Goal: Task Accomplishment & Management: Manage account settings

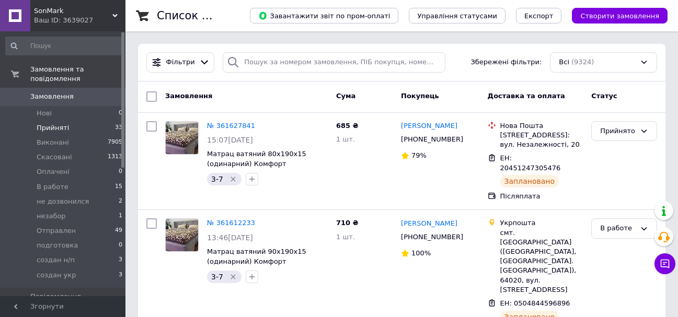
click at [50, 121] on li "Прийняті 33" at bounding box center [64, 128] width 129 height 15
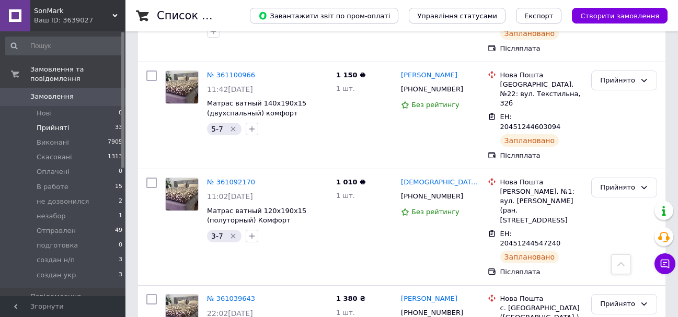
scroll to position [3191, 0]
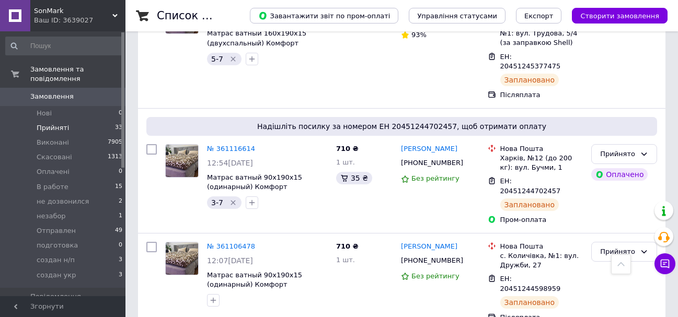
scroll to position [2878, 0]
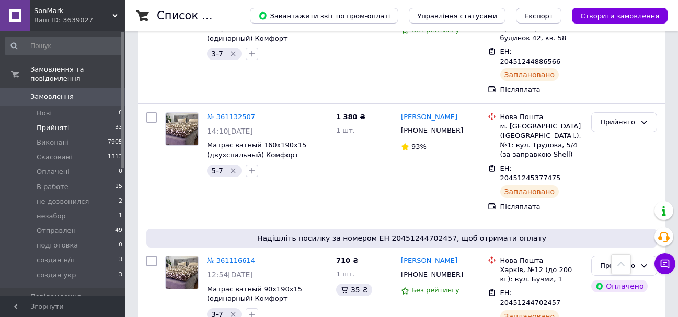
scroll to position [2773, 0]
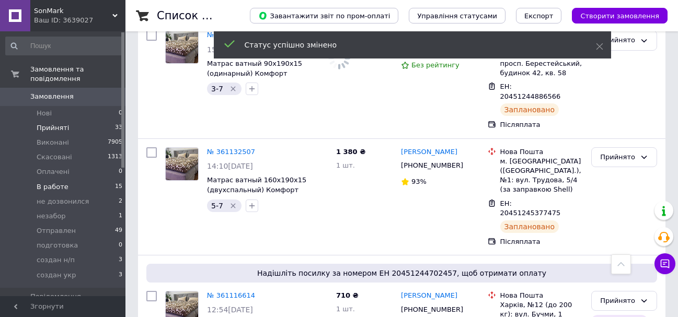
click at [63, 182] on span "В работе" at bounding box center [53, 186] width 32 height 9
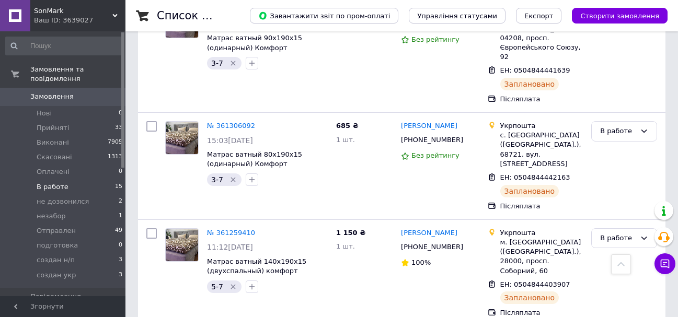
scroll to position [1008, 0]
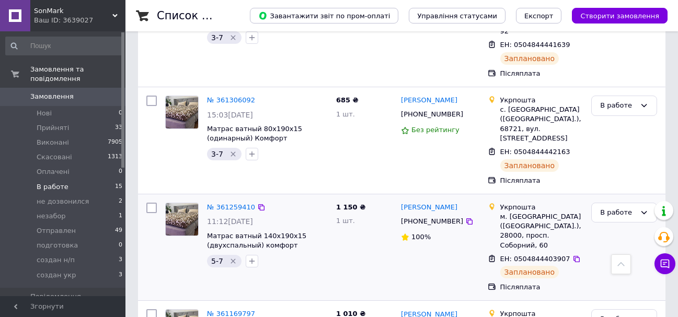
click at [332, 199] on div "1 150 ₴ 1 шт." at bounding box center [364, 248] width 65 height 98
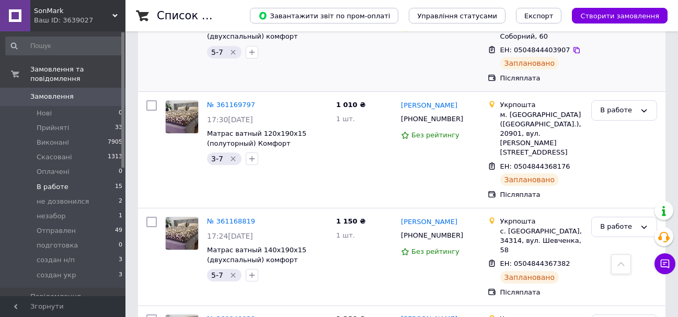
scroll to position [1269, 0]
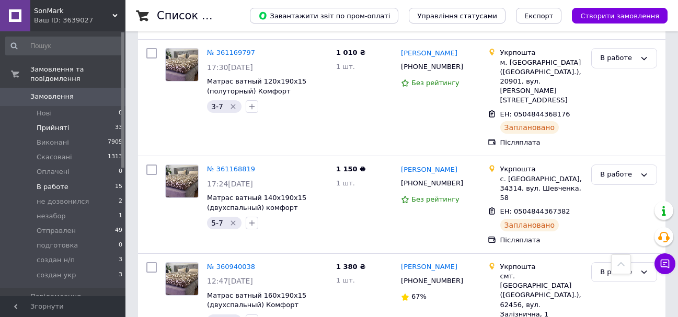
click at [71, 121] on li "Прийняті 33" at bounding box center [64, 128] width 129 height 15
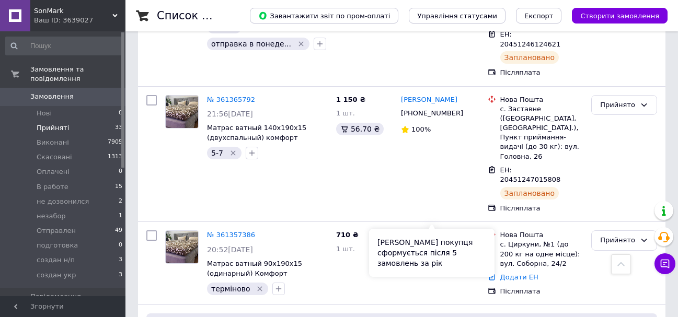
scroll to position [1098, 0]
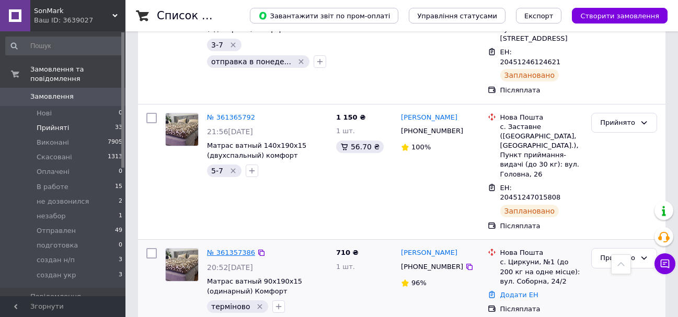
click at [219, 249] on link "№ 361357386" at bounding box center [231, 253] width 48 height 8
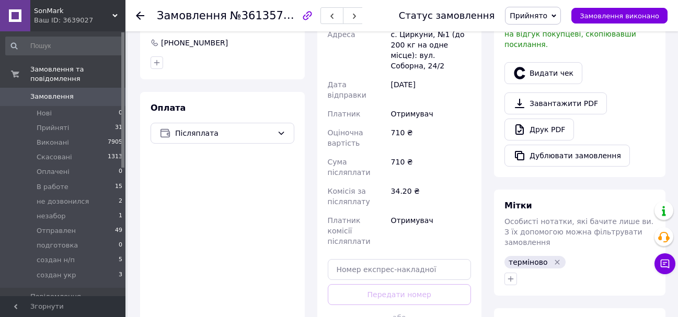
scroll to position [501, 0]
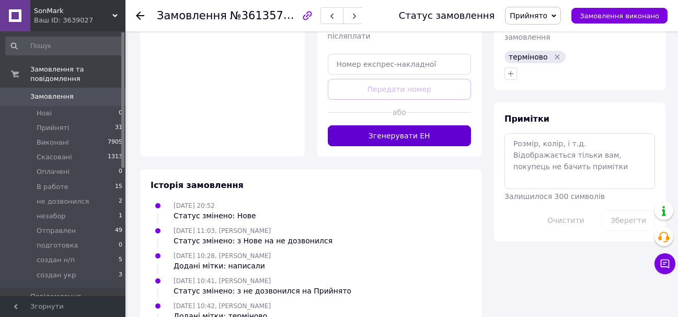
click at [422, 125] on button "Згенерувати ЕН" at bounding box center [400, 135] width 144 height 21
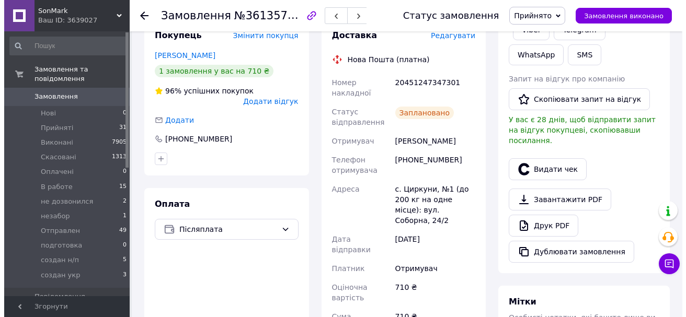
scroll to position [188, 0]
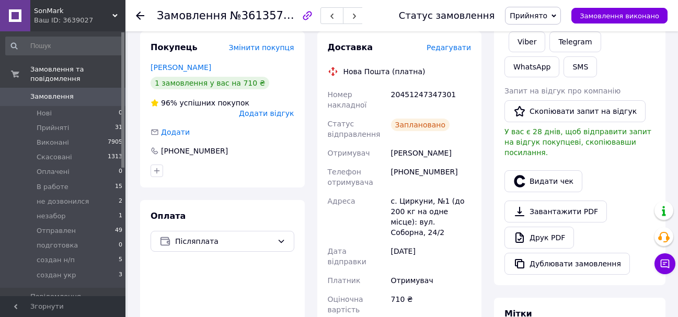
click at [456, 43] on span "Редагувати" at bounding box center [449, 47] width 44 height 8
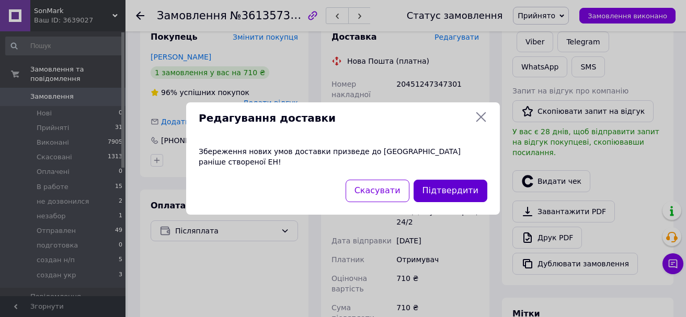
click at [463, 181] on button "Підтвердити" at bounding box center [451, 191] width 74 height 22
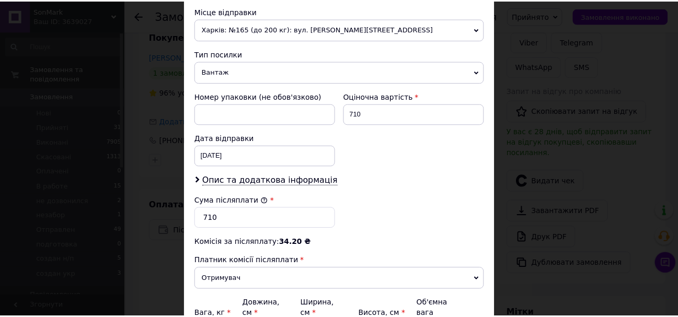
scroll to position [480, 0]
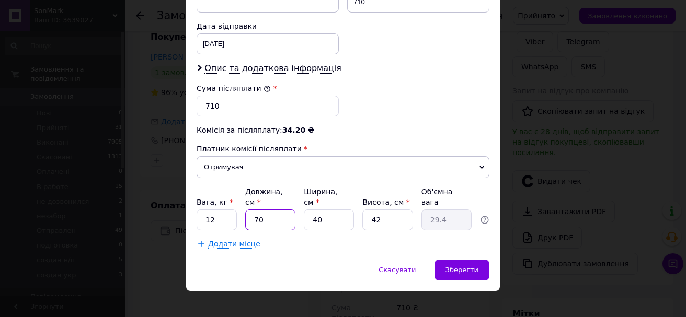
click at [285, 213] on input "70" at bounding box center [270, 220] width 50 height 21
click at [290, 210] on input "70" at bounding box center [270, 220] width 50 height 21
click at [283, 211] on input "70" at bounding box center [270, 220] width 50 height 21
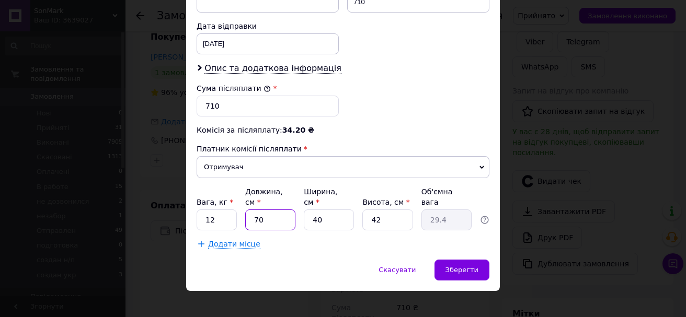
type input "8"
type input "3.36"
type input "80"
type input "33.6"
type input "80"
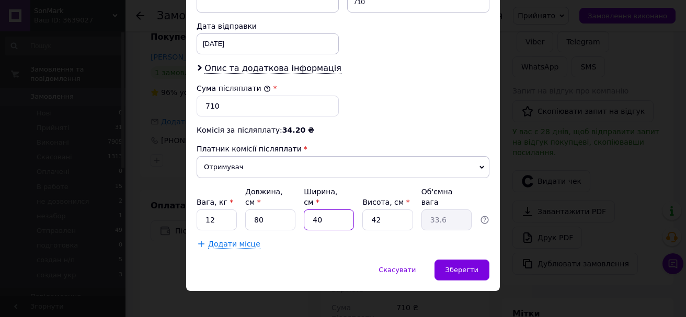
click at [326, 210] on input "40" at bounding box center [329, 220] width 50 height 21
type input "7"
type input "5.88"
type input "75"
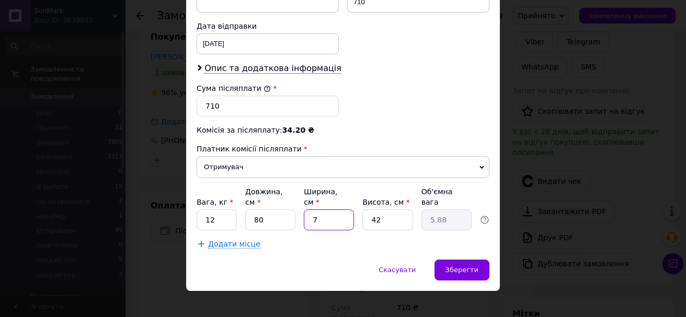
type input "63"
type input "75"
click at [390, 210] on input "42" at bounding box center [387, 220] width 50 height 21
type input "2"
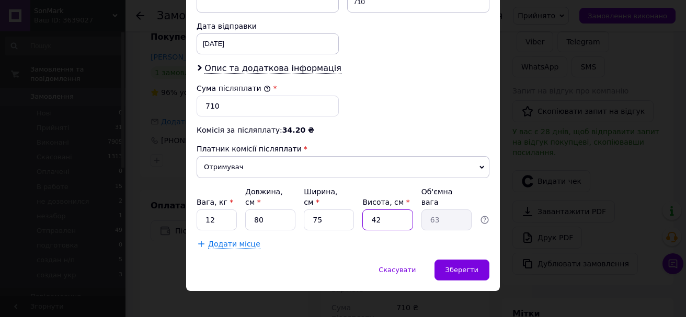
type input "3"
type input "20"
type input "30"
type input "20"
click at [466, 266] on span "Зберегти" at bounding box center [461, 270] width 33 height 8
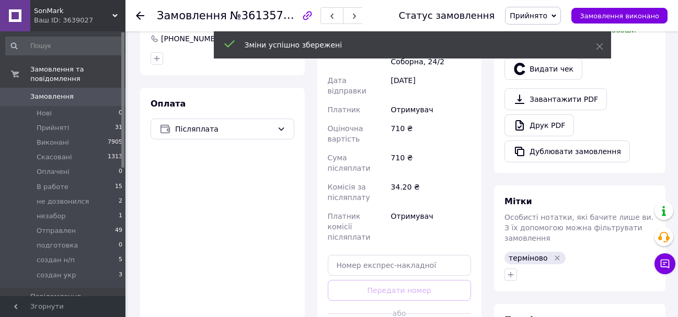
scroll to position [397, 0]
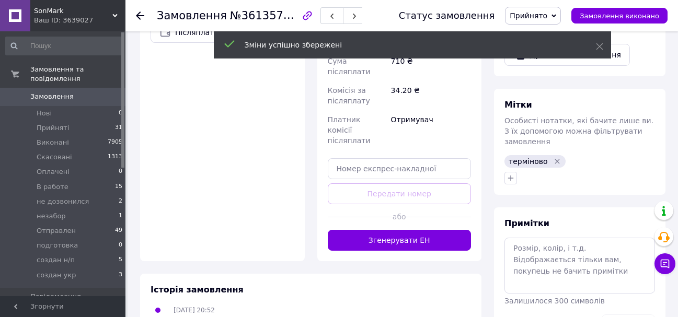
click at [392, 230] on button "Згенерувати ЕН" at bounding box center [400, 240] width 144 height 21
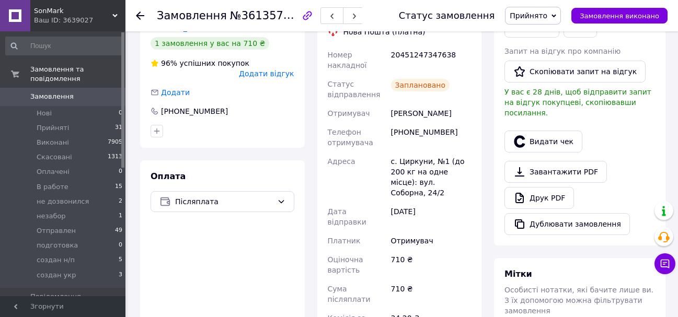
scroll to position [135, 0]
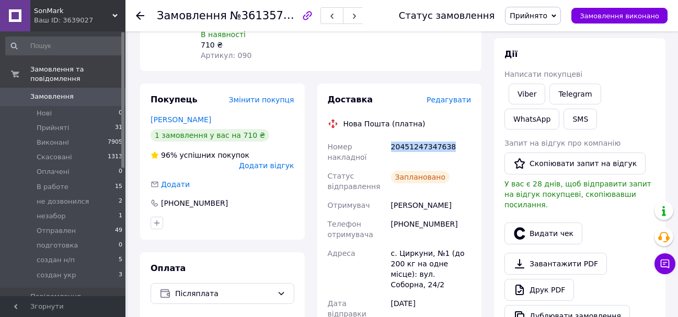
drag, startPoint x: 451, startPoint y: 132, endPoint x: 393, endPoint y: 139, distance: 59.0
click at [393, 139] on div "20451247347638" at bounding box center [431, 152] width 84 height 29
copy div "20451247347638"
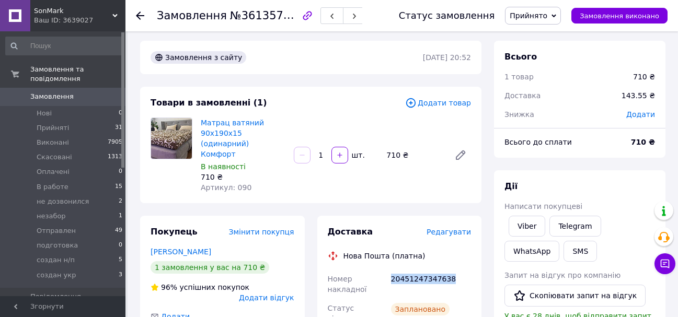
scroll to position [0, 0]
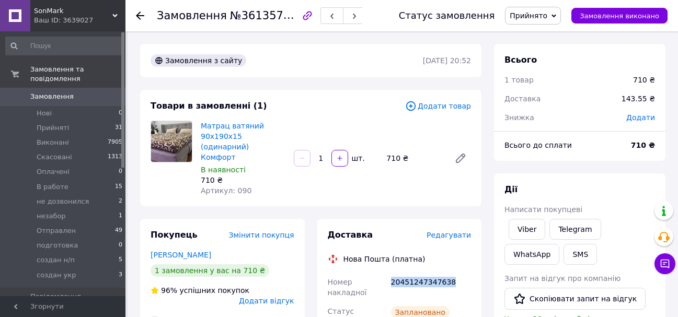
click at [547, 16] on span "Прийнято" at bounding box center [529, 16] width 38 height 8
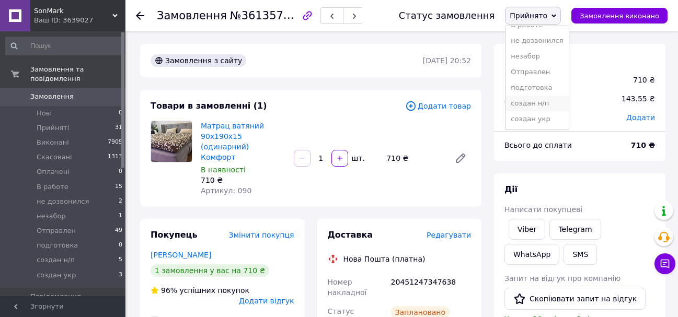
click at [556, 105] on li "создан н/п" at bounding box center [537, 104] width 63 height 16
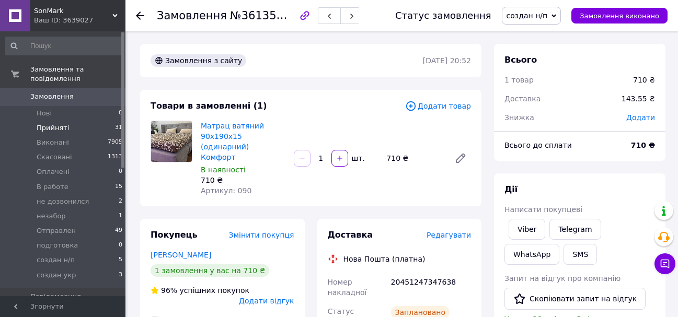
click at [65, 121] on li "Прийняті 31" at bounding box center [64, 128] width 129 height 15
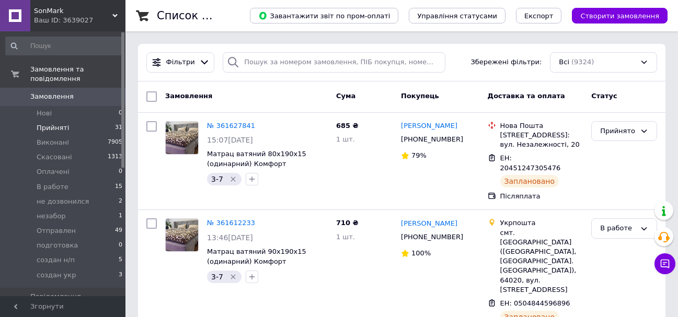
click at [59, 123] on span "Прийняті" at bounding box center [53, 127] width 32 height 9
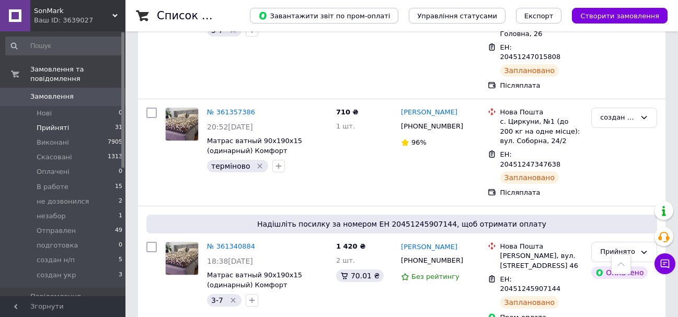
scroll to position [1255, 0]
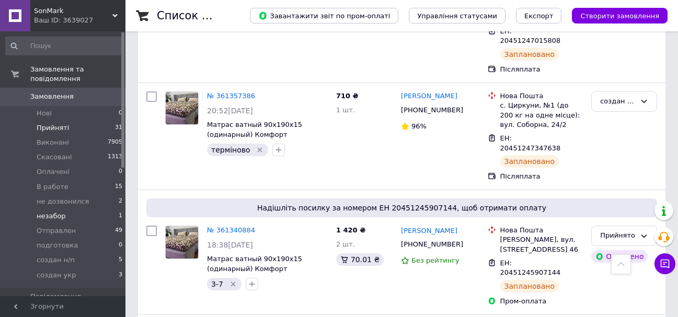
click at [66, 209] on li "незабор 1" at bounding box center [64, 216] width 129 height 15
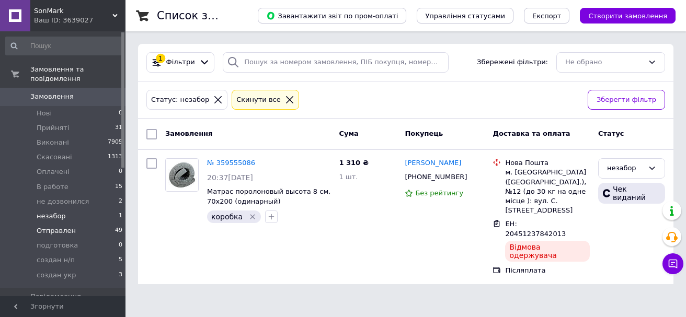
click at [53, 226] on span "Отправлен" at bounding box center [56, 230] width 39 height 9
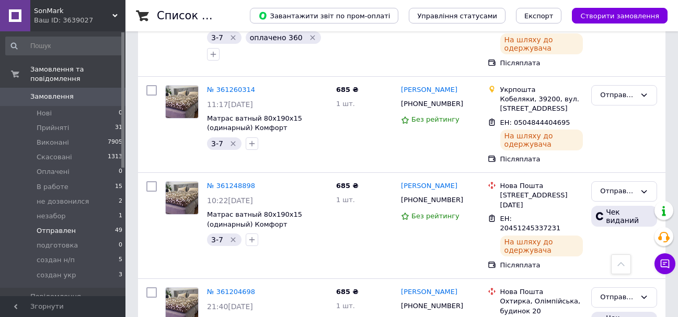
scroll to position [837, 0]
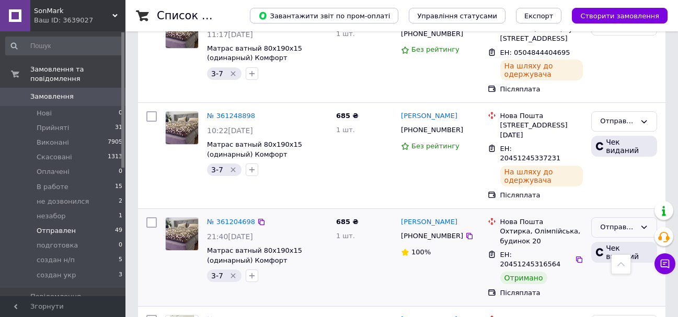
click at [633, 218] on div "Отправлен" at bounding box center [624, 228] width 66 height 20
click at [620, 259] on li "Виконано" at bounding box center [624, 268] width 65 height 19
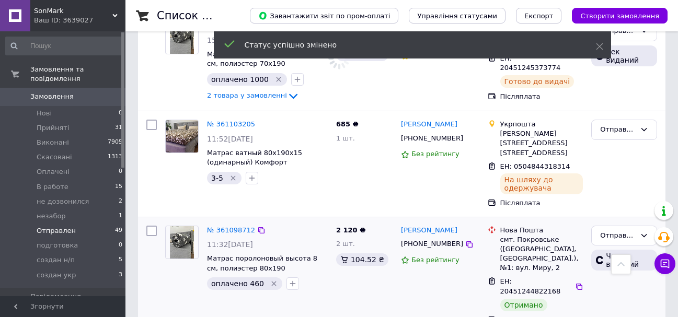
scroll to position [1150, 0]
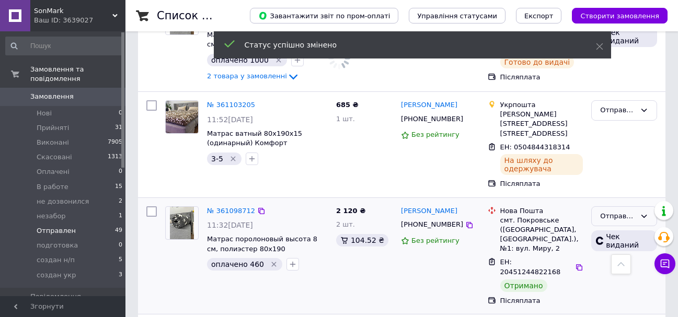
click at [639, 207] on div "Отправлен" at bounding box center [624, 217] width 66 height 20
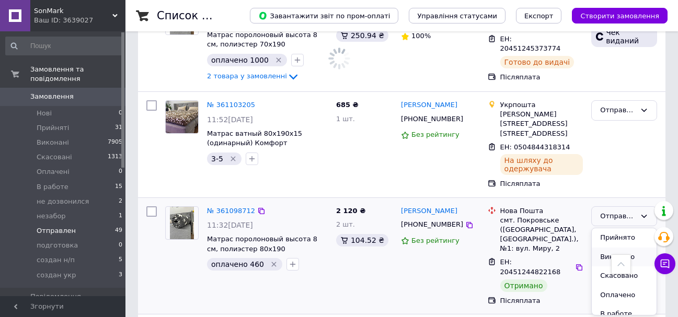
click at [625, 248] on li "Виконано" at bounding box center [624, 257] width 65 height 19
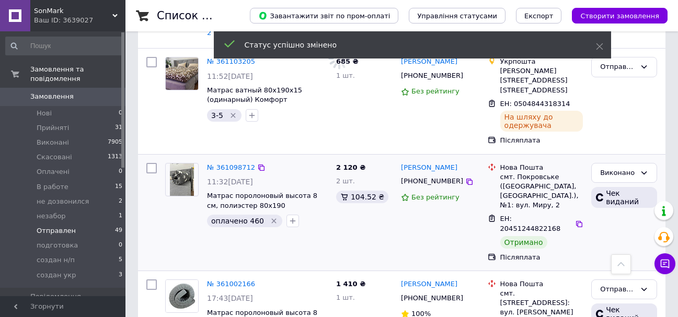
scroll to position [1203, 0]
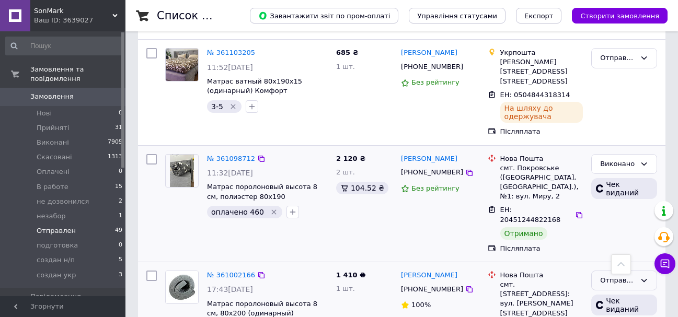
click at [634, 276] on div "Отправлен" at bounding box center [618, 281] width 36 height 11
click at [616, 312] on li "Виконано" at bounding box center [624, 321] width 65 height 19
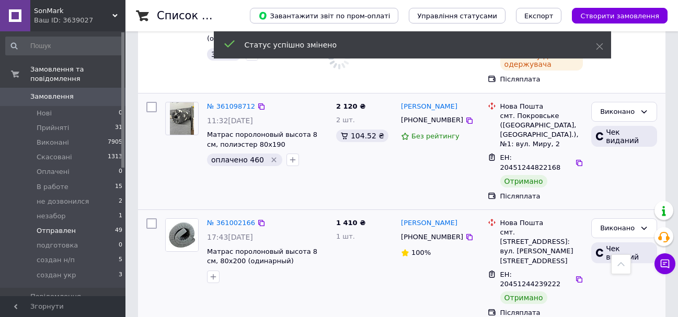
scroll to position [1464, 0]
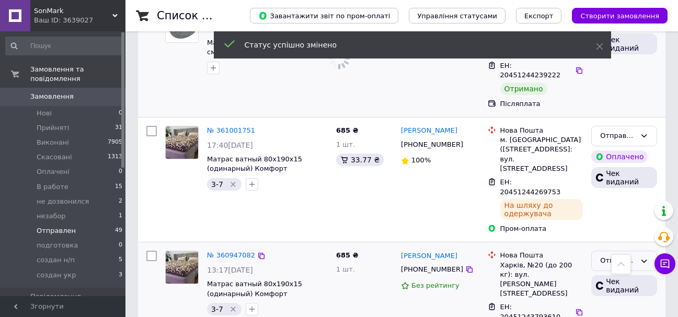
click at [633, 256] on div "Отправлен" at bounding box center [618, 261] width 36 height 11
click at [619, 293] on li "Виконано" at bounding box center [624, 302] width 65 height 19
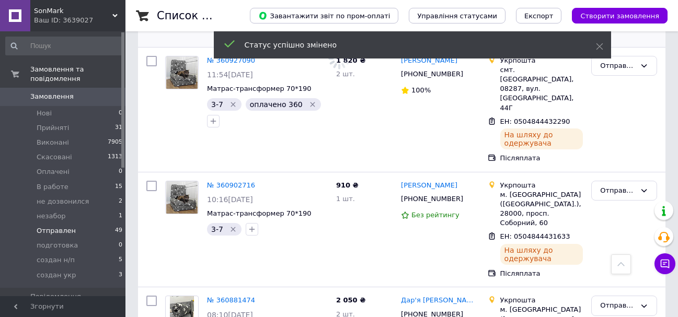
scroll to position [1726, 0]
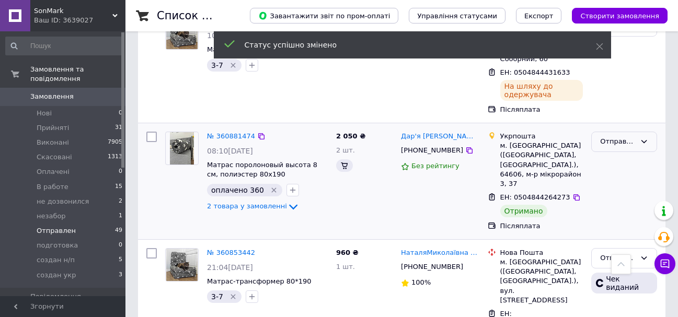
click at [626, 136] on div "Отправлен" at bounding box center [618, 141] width 36 height 11
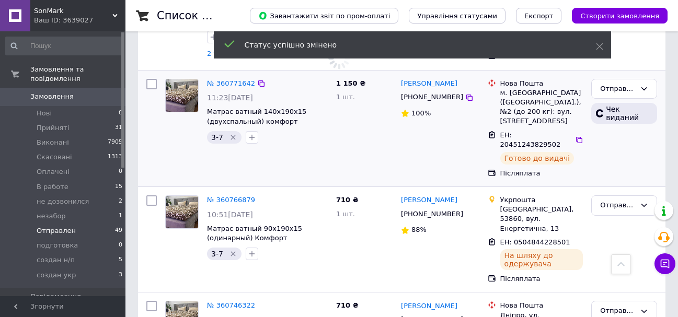
scroll to position [2210, 0]
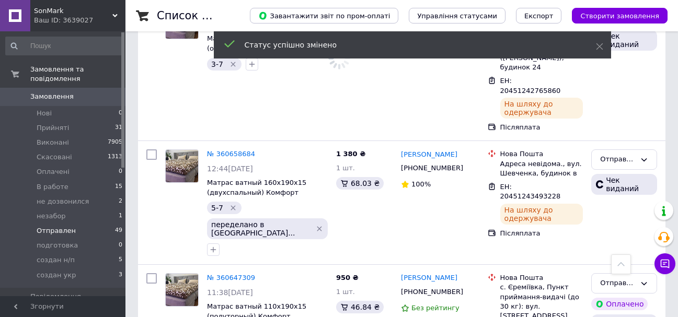
scroll to position [2681, 0]
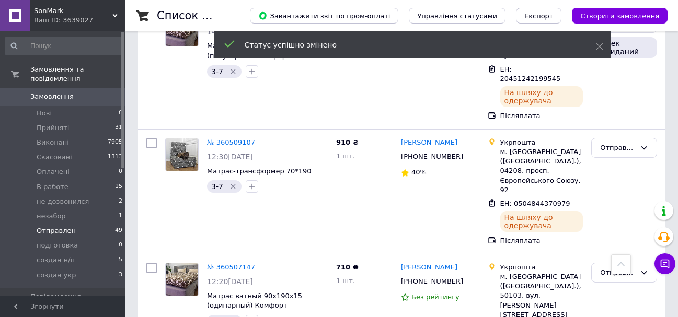
scroll to position [3569, 0]
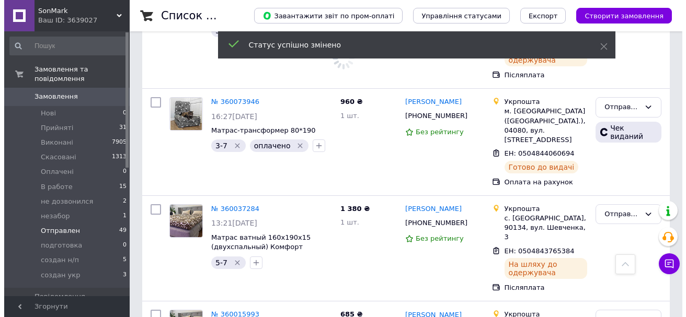
scroll to position [4634, 0]
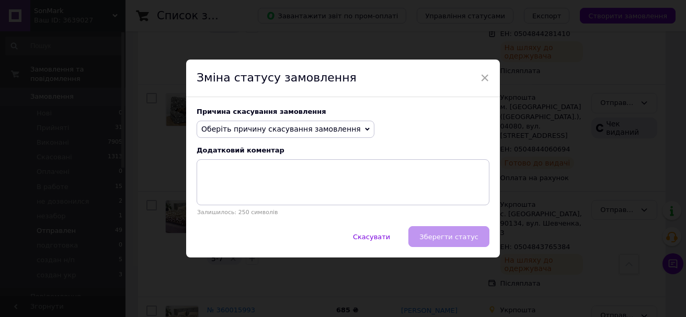
click at [343, 134] on span "Оберіть причину скасування замовлення" at bounding box center [286, 130] width 178 height 18
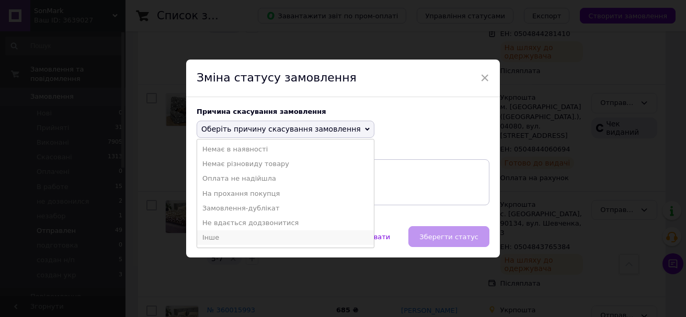
click at [230, 233] on li "Інше" at bounding box center [285, 238] width 177 height 15
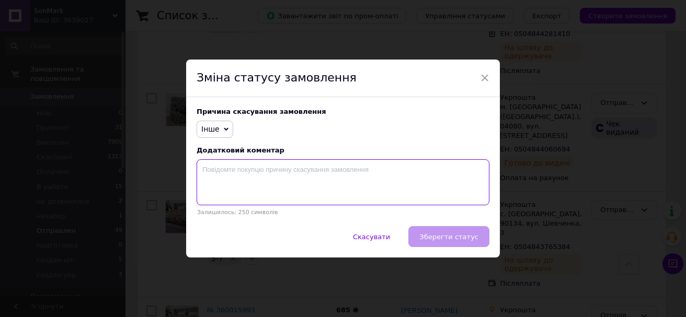
click at [244, 192] on textarea at bounding box center [343, 182] width 293 height 46
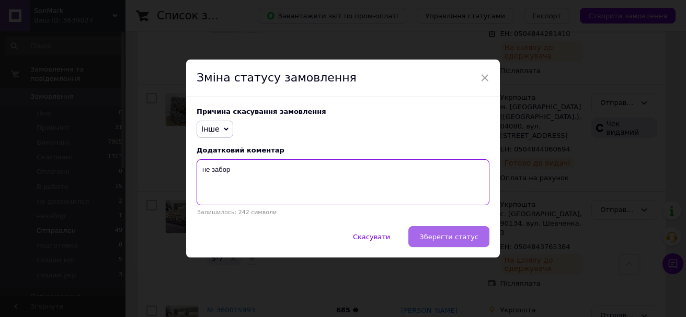
type textarea "не забор"
click at [480, 244] on button "Зберегти статус" at bounding box center [448, 236] width 81 height 21
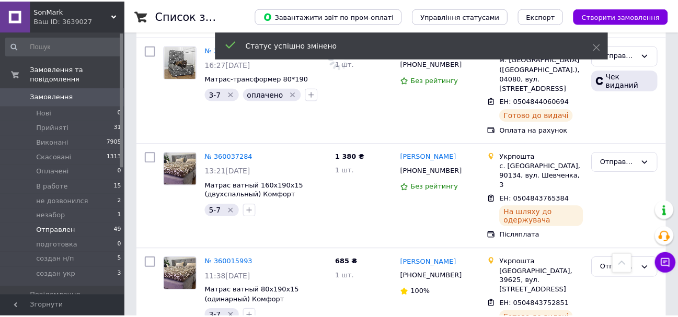
scroll to position [4606, 0]
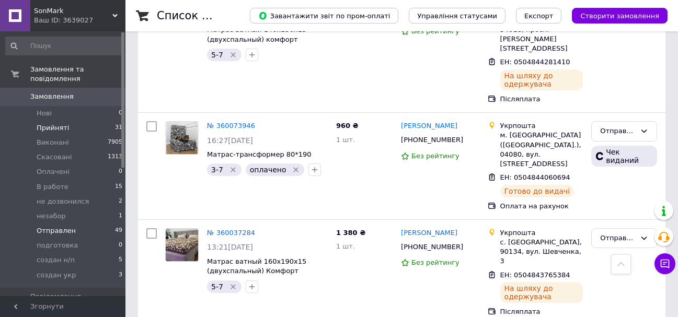
click at [76, 121] on li "Прийняті 31" at bounding box center [64, 128] width 129 height 15
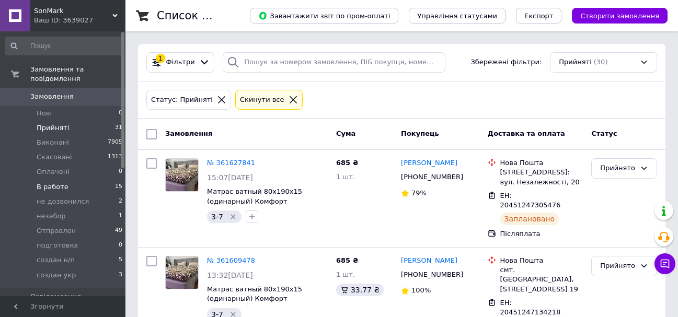
click at [63, 182] on span "В работе" at bounding box center [53, 186] width 32 height 9
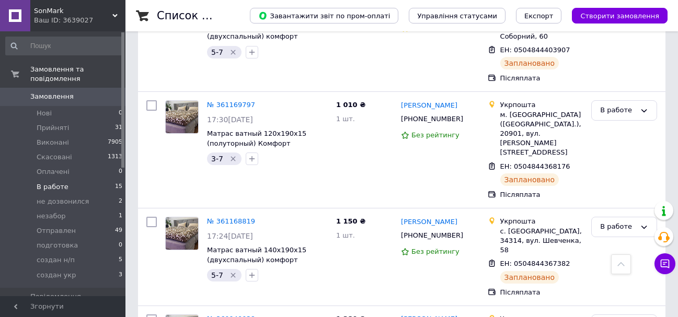
scroll to position [1269, 0]
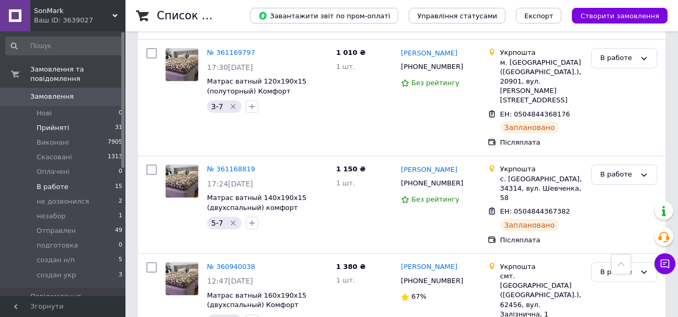
click at [63, 124] on li "Прийняті 31" at bounding box center [64, 128] width 129 height 15
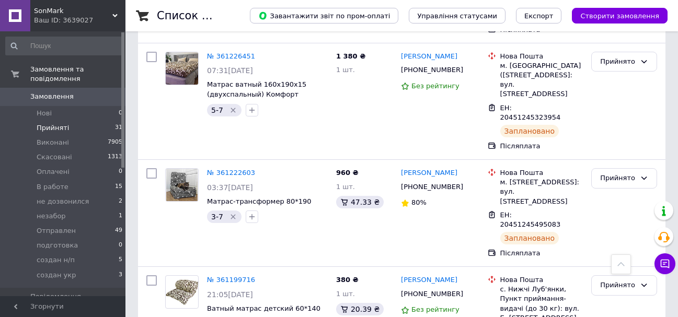
scroll to position [2191, 0]
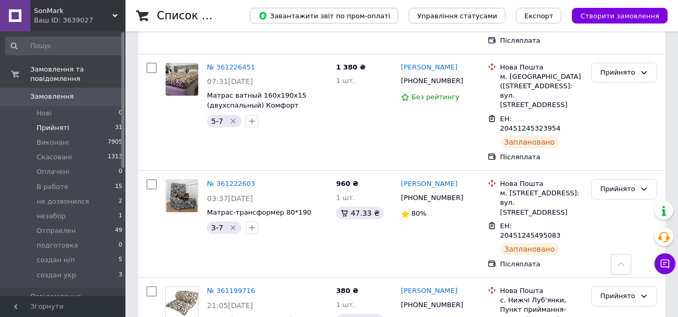
click at [81, 92] on span "Замовлення" at bounding box center [63, 96] width 66 height 9
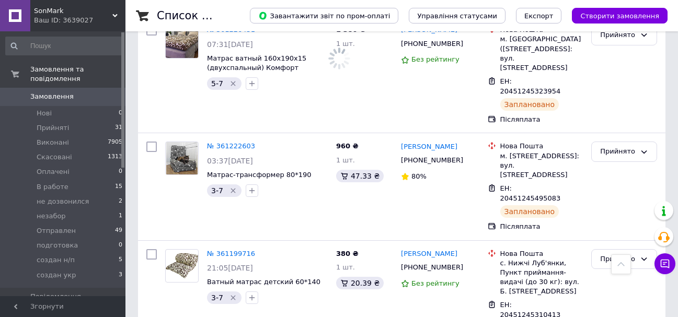
scroll to position [2154, 0]
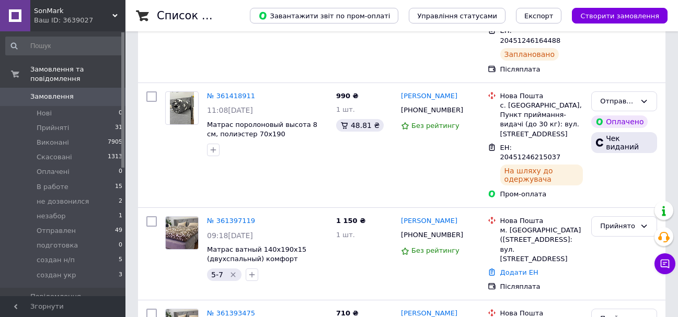
scroll to position [0, 0]
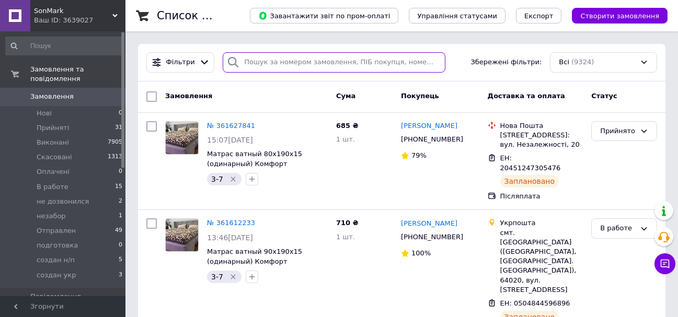
paste input "[PERSON_NAME]"
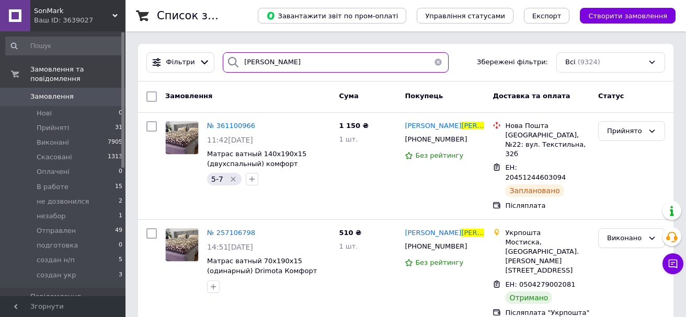
type input "[PERSON_NAME]"
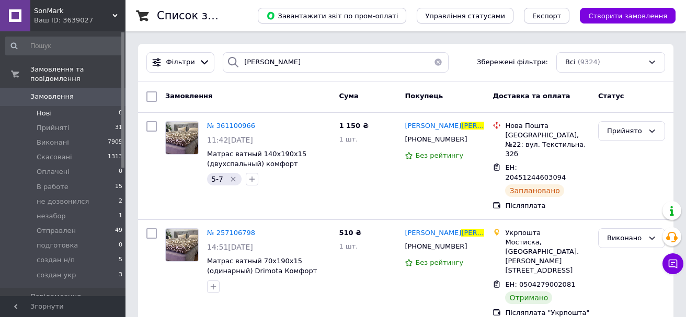
click at [75, 106] on li "Нові 0" at bounding box center [64, 113] width 129 height 15
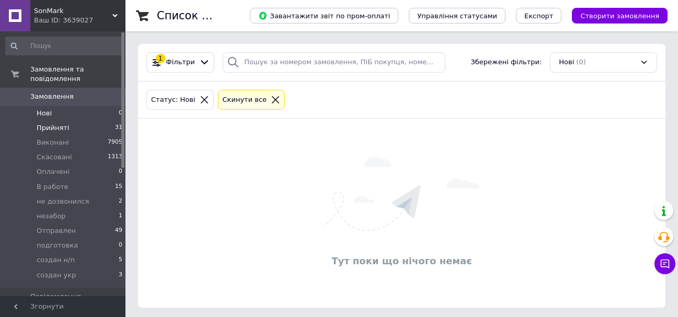
click at [77, 121] on li "Прийняті 31" at bounding box center [64, 128] width 129 height 15
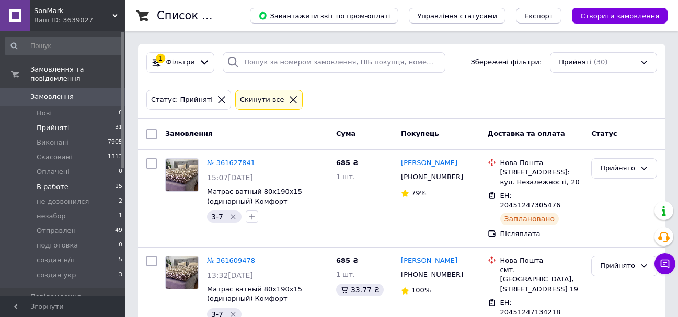
click at [62, 184] on li "В работе 15" at bounding box center [64, 187] width 129 height 15
